Goal: Task Accomplishment & Management: Complete application form

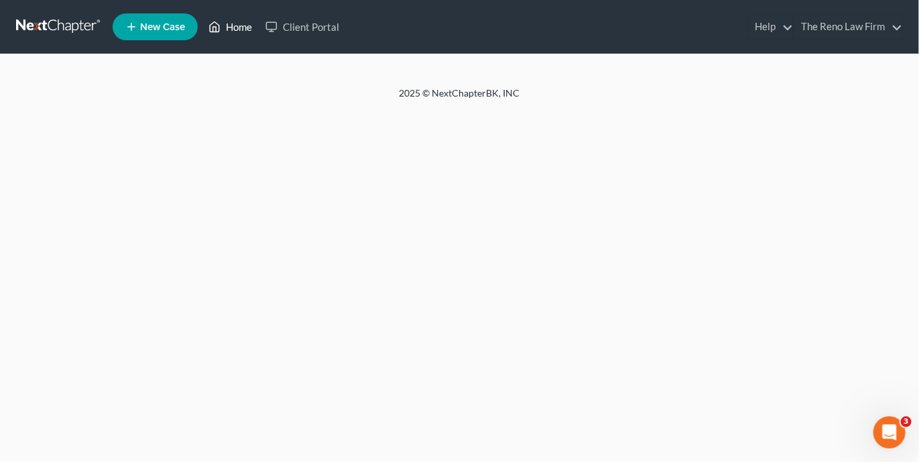
click at [221, 29] on link "Home" at bounding box center [230, 27] width 57 height 24
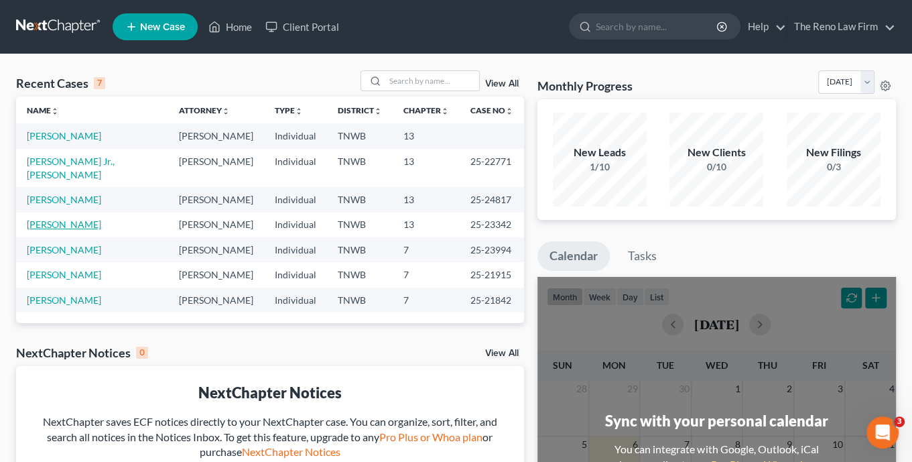
click at [69, 219] on link "Robbins, Teresa" at bounding box center [64, 224] width 74 height 11
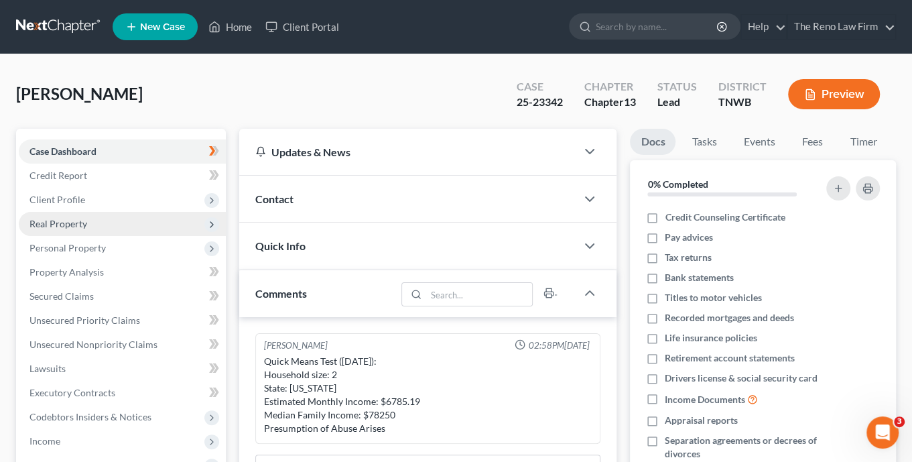
click at [85, 228] on span "Real Property" at bounding box center [122, 224] width 207 height 24
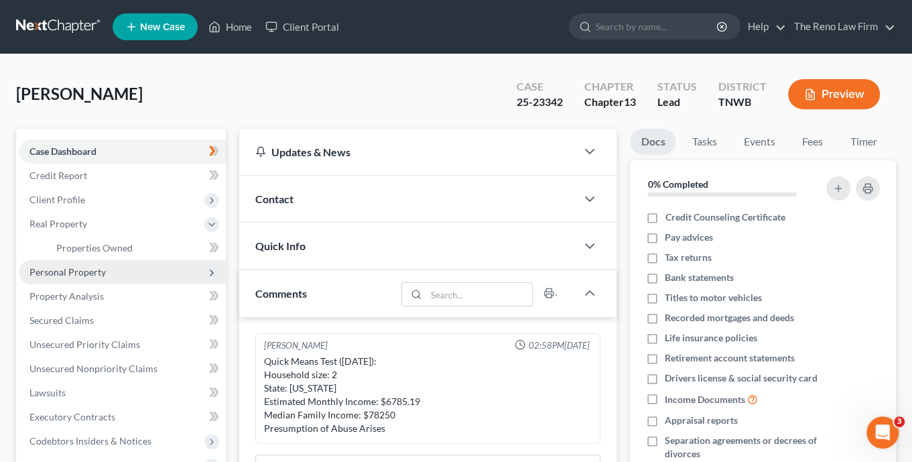
click at [87, 265] on span "Personal Property" at bounding box center [122, 272] width 207 height 24
click at [91, 270] on span "Vehicles Owned" at bounding box center [89, 271] width 67 height 11
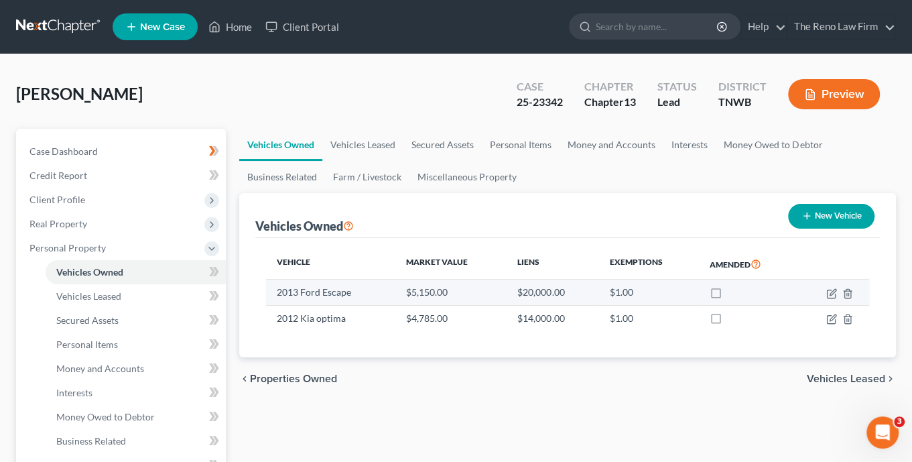
click at [296, 296] on td "2013 Ford Escape" at bounding box center [330, 292] width 129 height 25
click at [828, 291] on icon "button" at bounding box center [832, 293] width 11 height 11
select select "0"
select select "13"
select select "2"
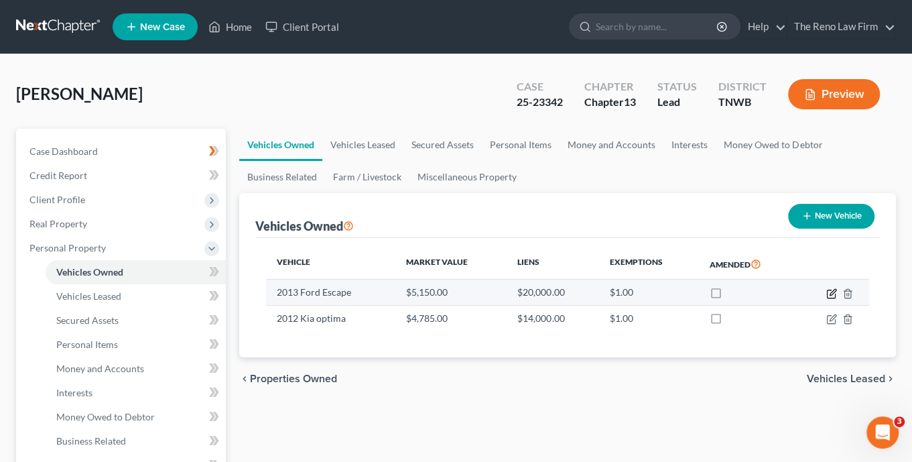
select select "0"
